Goal: Task Accomplishment & Management: Manage account settings

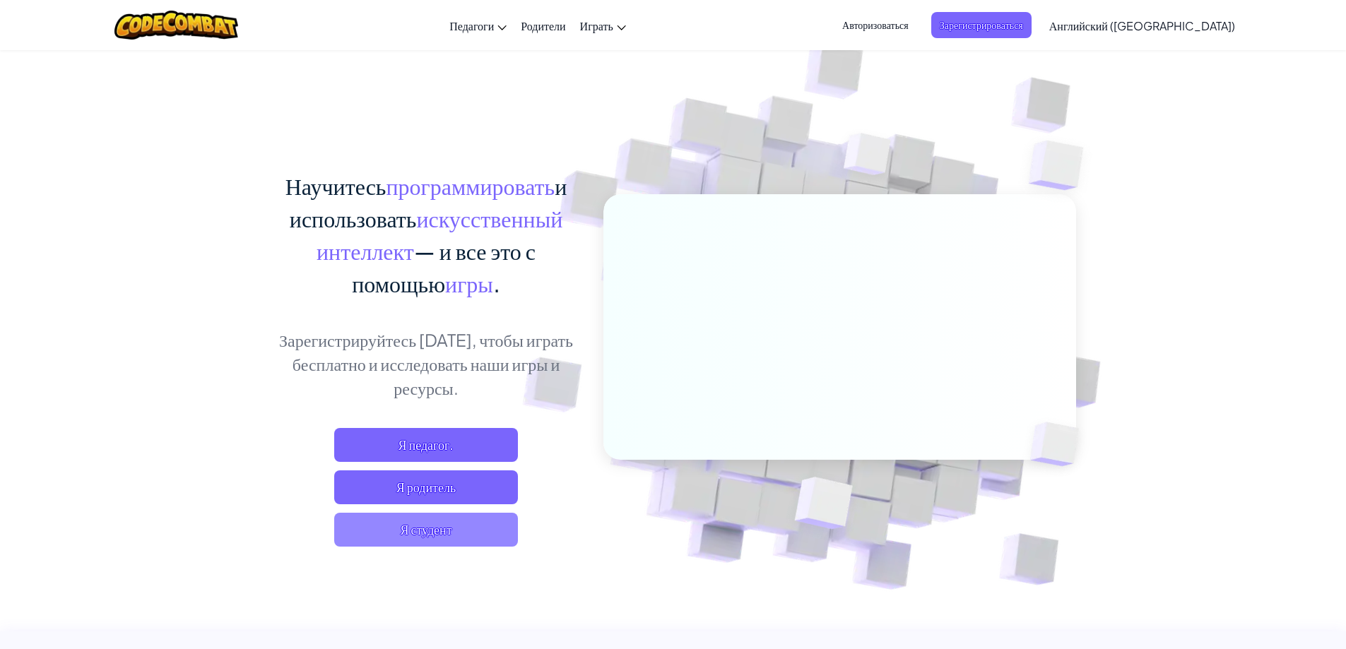
click at [435, 531] on font "Я студент" at bounding box center [426, 529] width 52 height 16
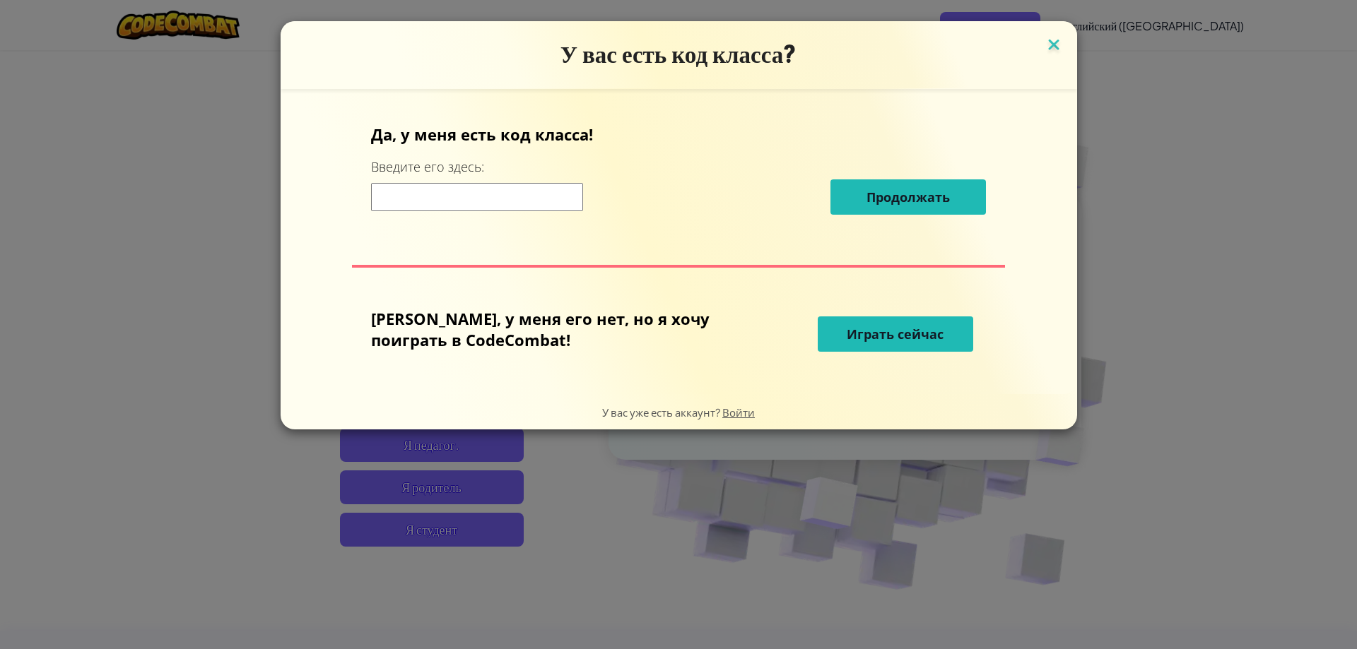
click at [1044, 51] on img at bounding box center [1053, 45] width 18 height 21
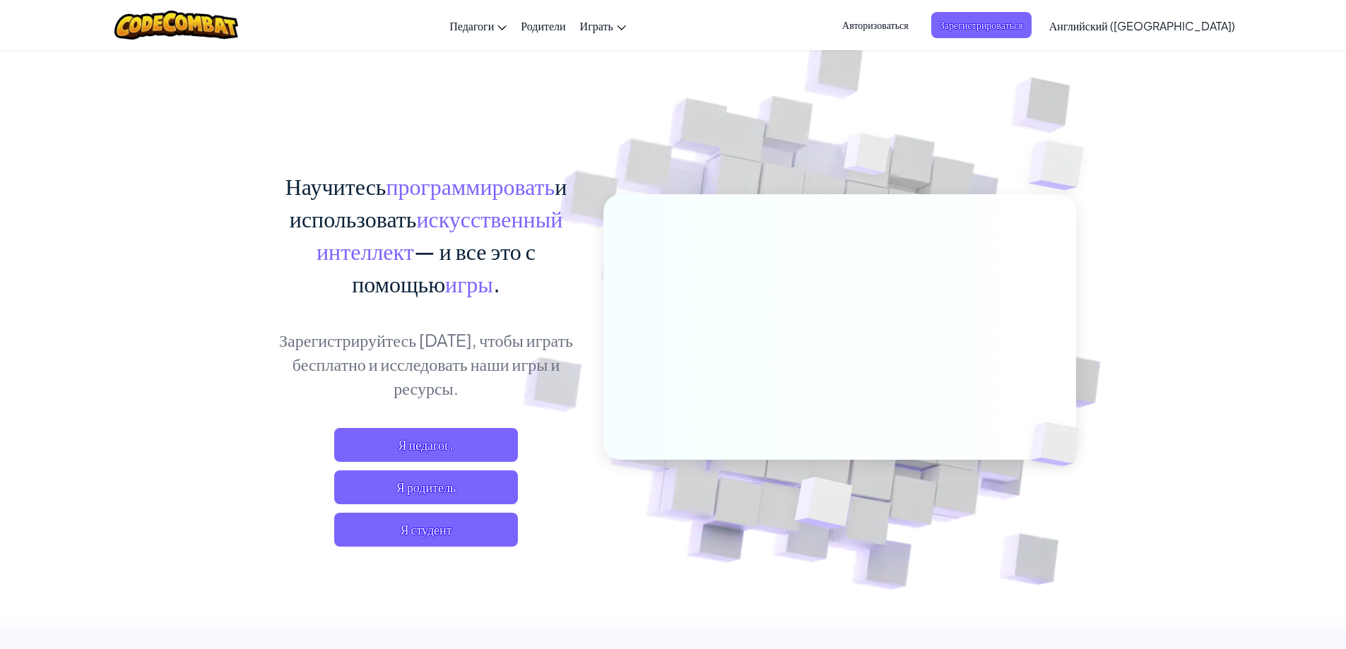
click at [909, 30] on font "Авторизоваться" at bounding box center [875, 24] width 66 height 13
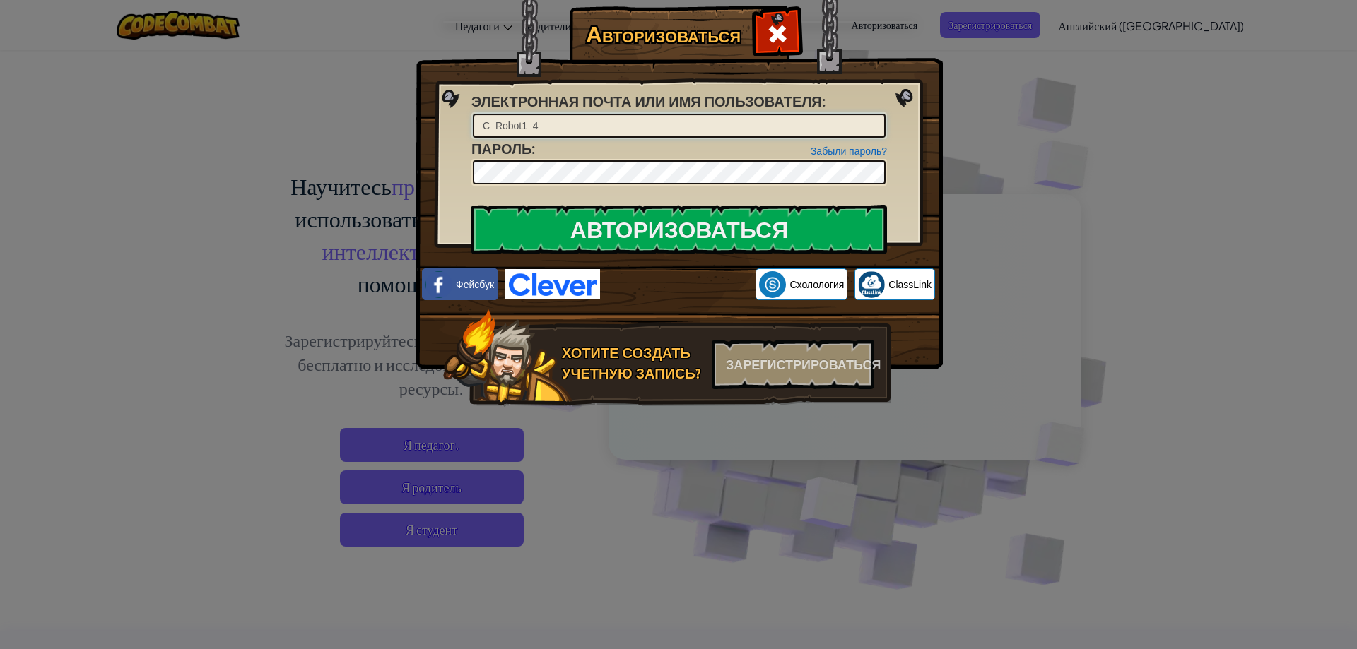
click at [579, 125] on input "C_Robot1_4" at bounding box center [679, 126] width 413 height 24
type input "C"
click at [680, 126] on input "Электронная почта или имя пользователя :" at bounding box center [679, 126] width 413 height 24
type input "е"
click at [471, 205] on input "Авторизоваться" at bounding box center [678, 229] width 415 height 49
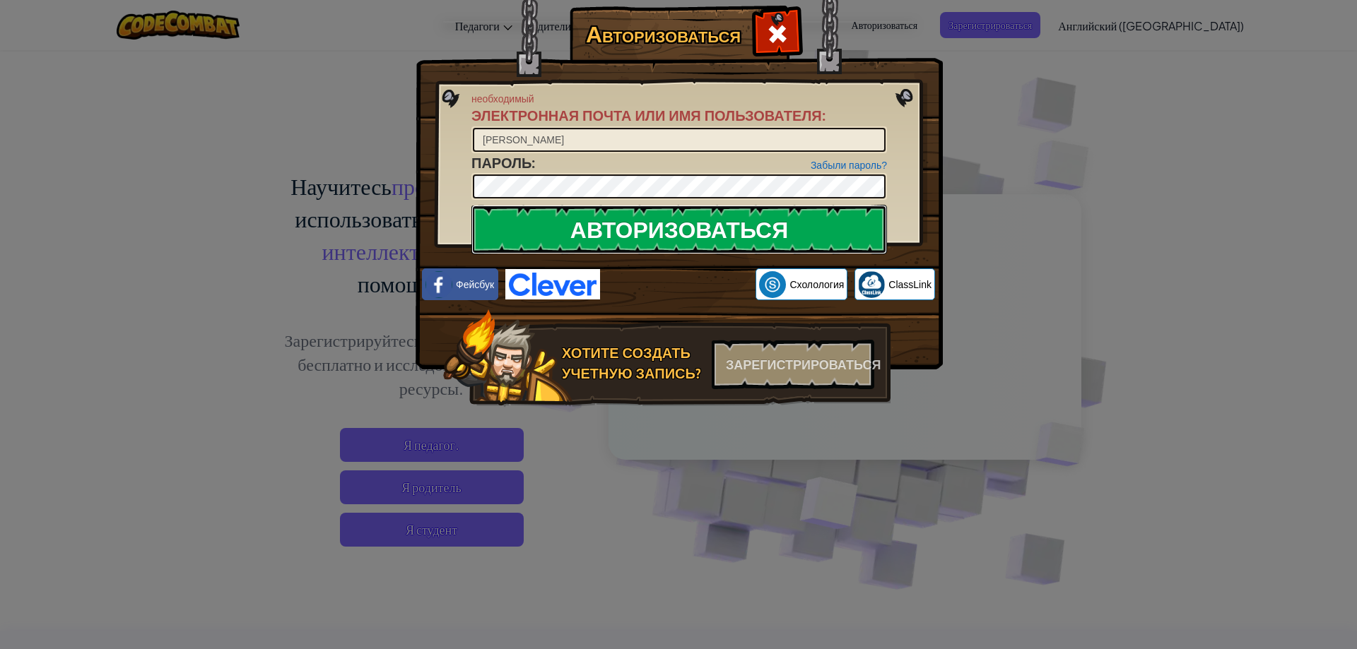
click at [768, 225] on input "Авторизоваться" at bounding box center [678, 229] width 415 height 49
click at [544, 141] on input "[PERSON_NAME]" at bounding box center [679, 140] width 413 height 24
click at [797, 220] on input "Авторизоваться" at bounding box center [678, 229] width 415 height 49
click at [774, 228] on input "Авторизоваться" at bounding box center [678, 229] width 415 height 49
click at [772, 226] on input "Авторизоваться" at bounding box center [678, 229] width 415 height 49
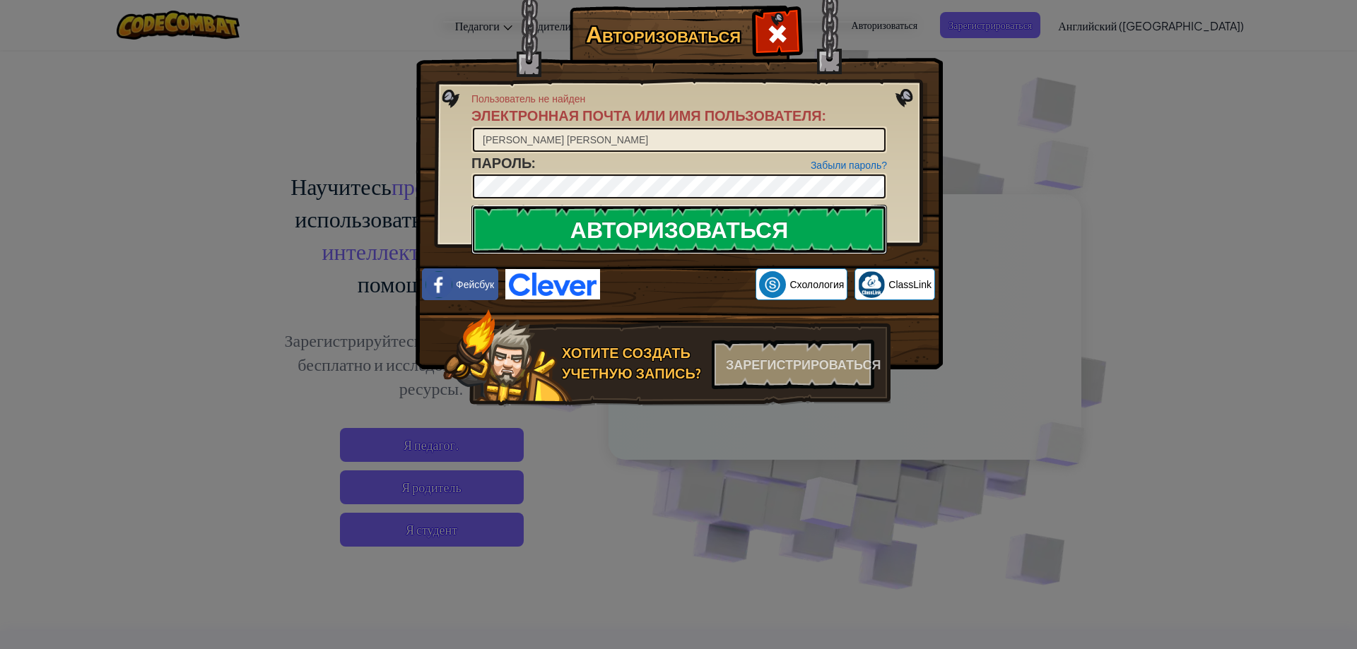
click at [772, 226] on input "Авторизоваться" at bounding box center [678, 229] width 415 height 49
click at [696, 241] on input "Авторизоваться" at bounding box center [678, 229] width 415 height 49
click at [592, 143] on input "[PERSON_NAME] [PERSON_NAME]" at bounding box center [679, 140] width 413 height 24
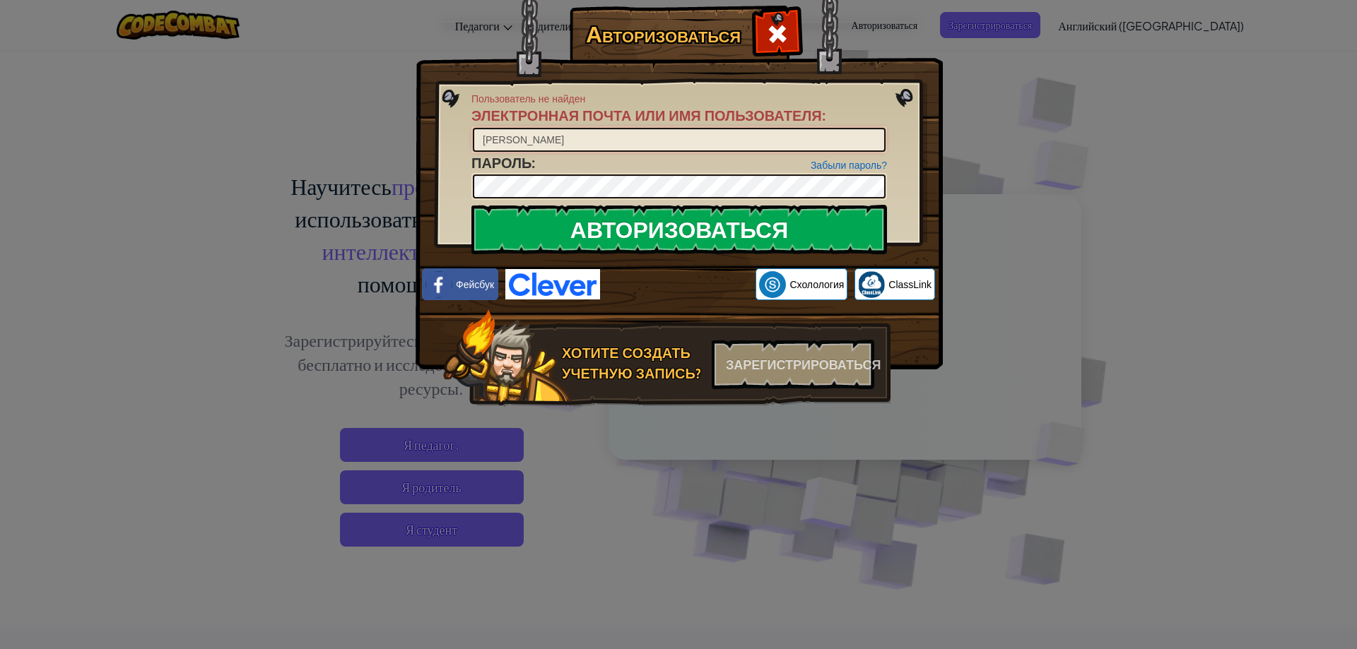
type input "[PERSON_NAME]"
click at [627, 225] on input "Авторизоваться" at bounding box center [678, 229] width 415 height 49
